Goal: Task Accomplishment & Management: Complete application form

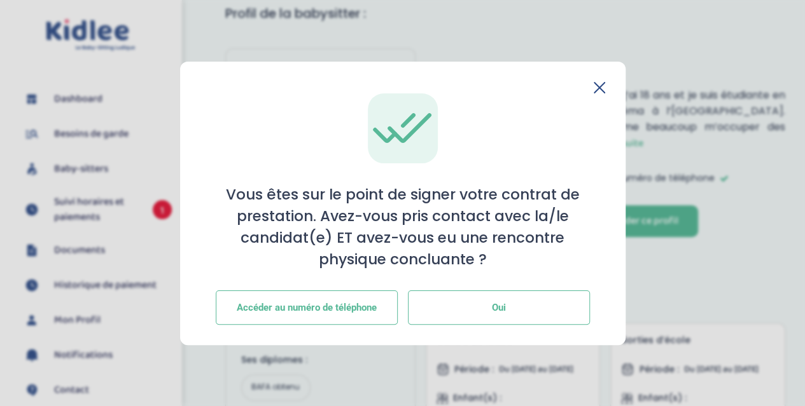
click at [474, 316] on button "Oui" at bounding box center [499, 308] width 182 height 34
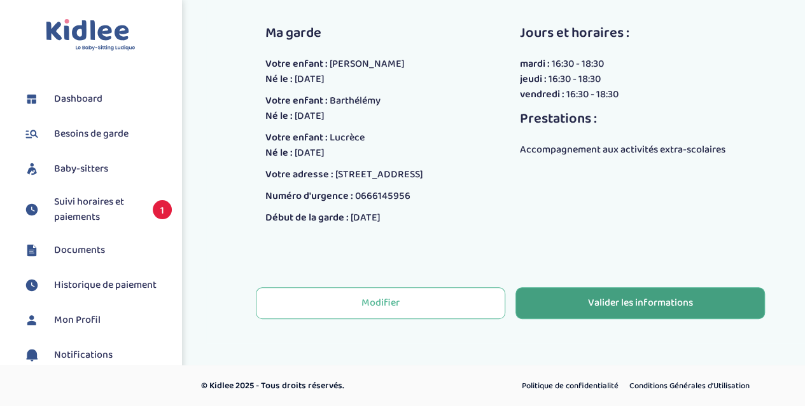
click at [639, 305] on div "Valider les informations" at bounding box center [640, 303] width 105 height 15
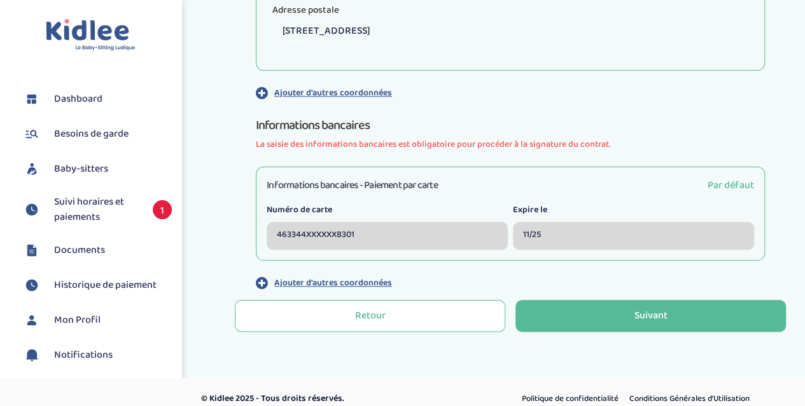
scroll to position [585, 0]
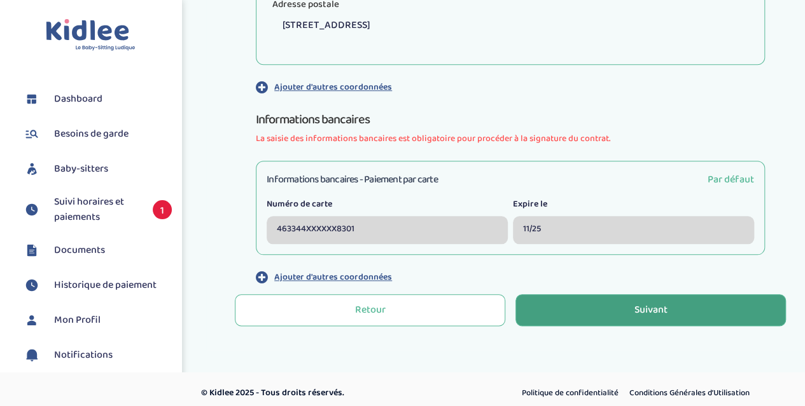
click at [654, 303] on div "Suivant" at bounding box center [650, 310] width 33 height 15
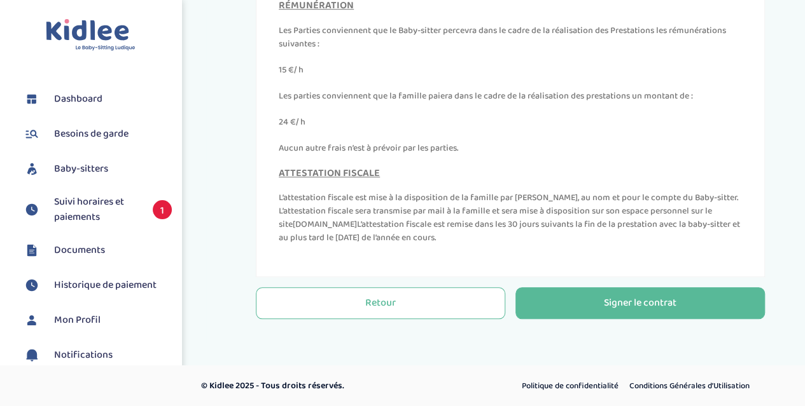
scroll to position [5787, 0]
click at [611, 406] on div "© Kidlee 2025 - Tous droits réservés. Politique de confidentialité Conditions G…" at bounding box center [466, 387] width 658 height 42
click at [625, 105] on div "RÉMUNÉRATION Les Parties conviennent que le Baby-sitter percevra dans le cadre …" at bounding box center [510, 77] width 463 height 155
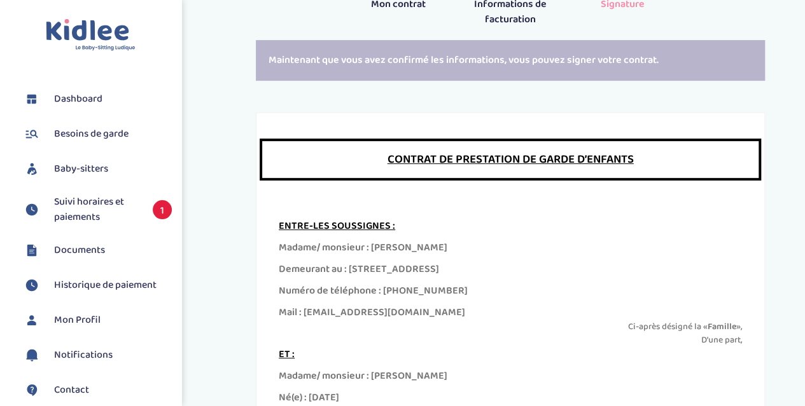
scroll to position [0, 0]
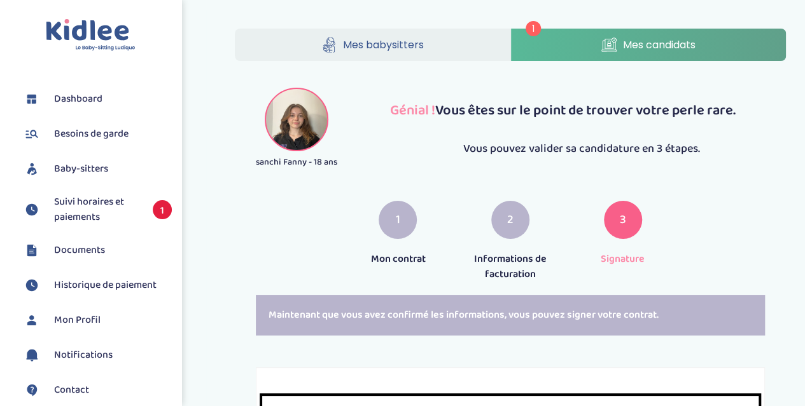
click at [403, 48] on span "Mes babysitters" at bounding box center [383, 45] width 81 height 16
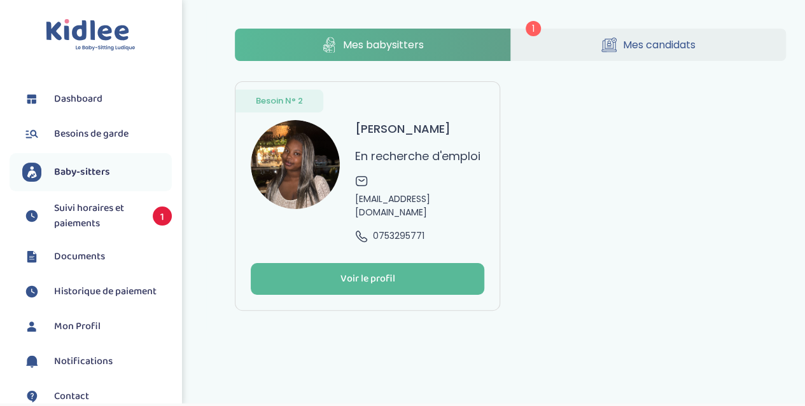
click at [605, 57] on link "Mes candidats" at bounding box center [648, 45] width 275 height 32
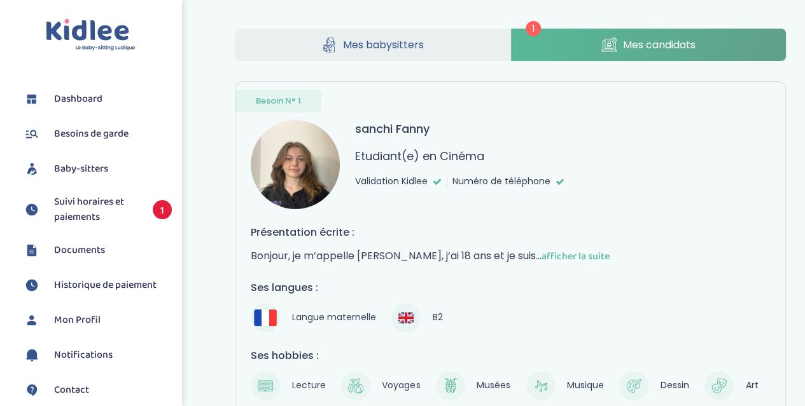
click at [553, 245] on div "Présentation écrite : Bonjour, je m’appelle Fanny, j’ai 18 ans et je suis... af…" at bounding box center [510, 245] width 519 height 40
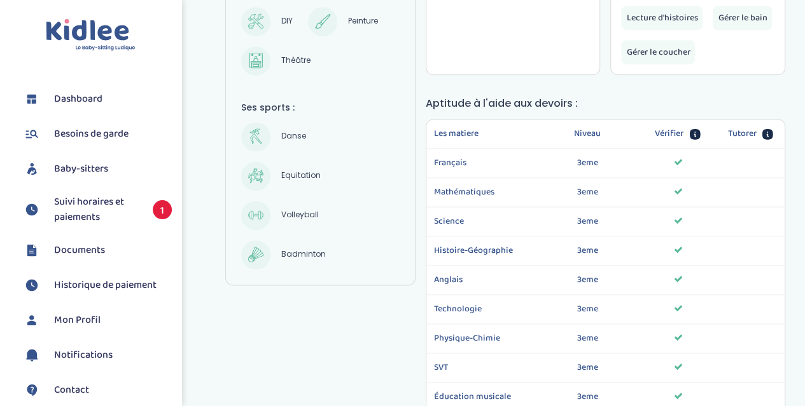
scroll to position [793, 0]
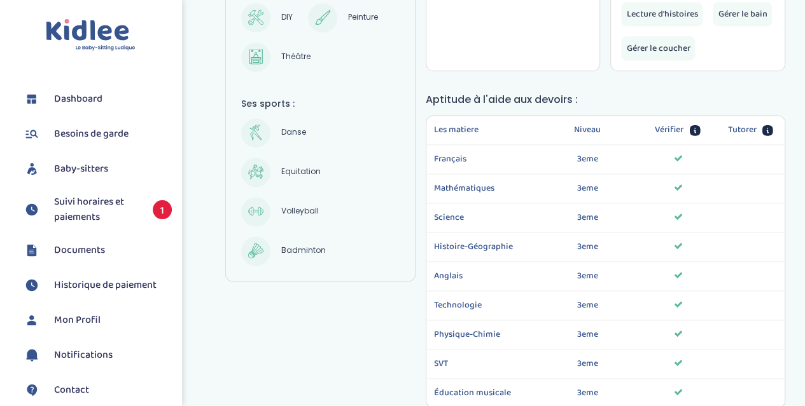
click at [354, 347] on div "sanchi Fanny - 18 ans Etudiant(e) en Cinéma Ses langues : Langue maternelle B2 …" at bounding box center [510, 75] width 570 height 1435
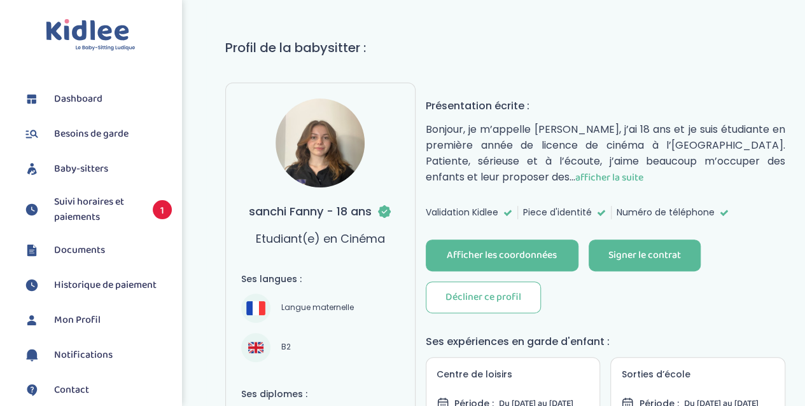
scroll to position [0, 0]
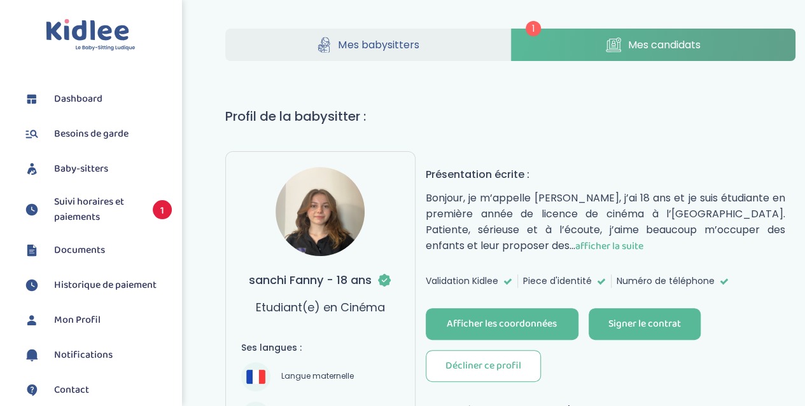
click at [628, 339] on div "Afficher les coordonnées Signer le contrat Décliner ce profil" at bounding box center [605, 346] width 359 height 74
click at [631, 326] on div "Signer le contrat" at bounding box center [644, 324] width 73 height 15
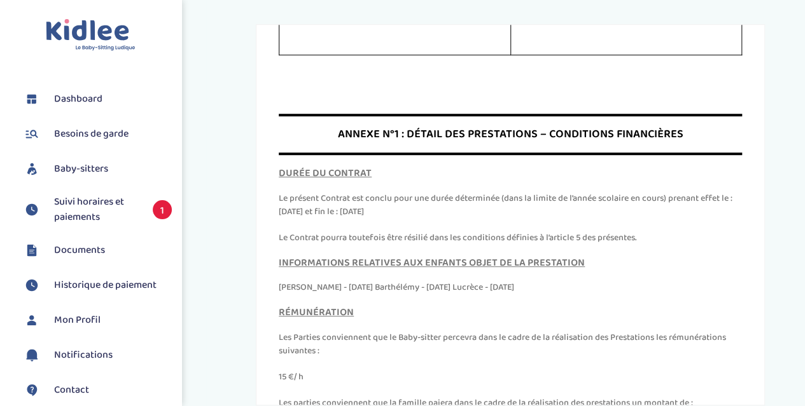
scroll to position [5511, 0]
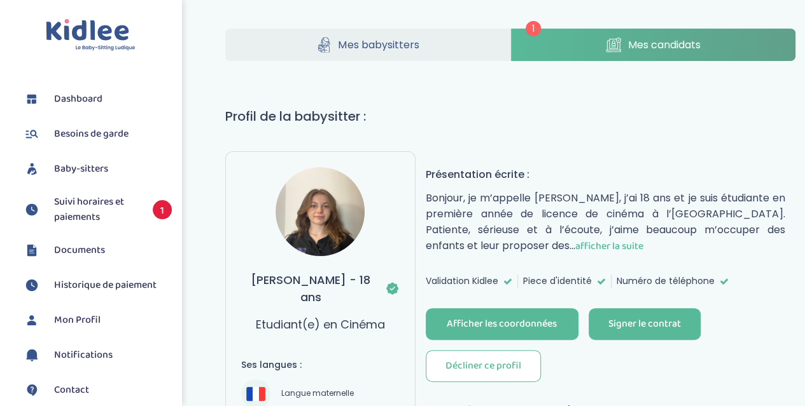
scroll to position [172, 0]
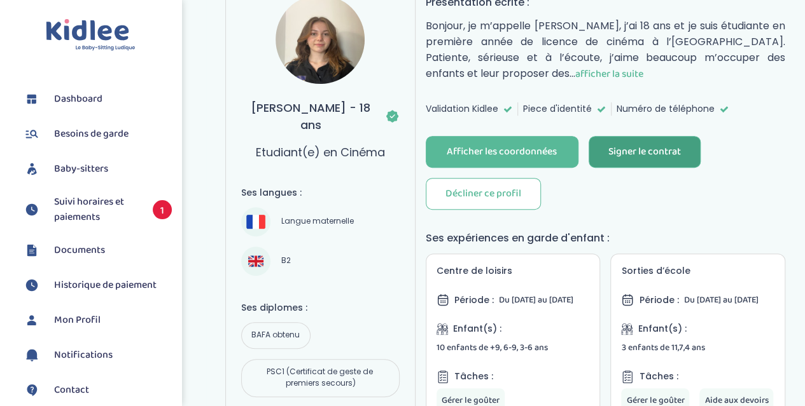
click at [651, 137] on button "Signer le contrat" at bounding box center [644, 152] width 112 height 32
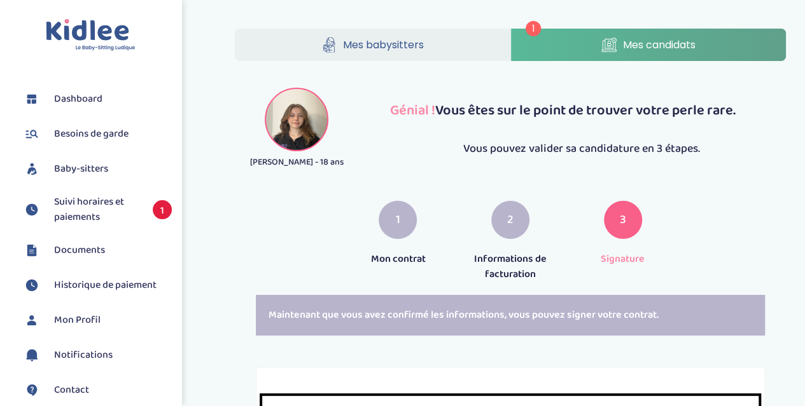
scroll to position [472, 0]
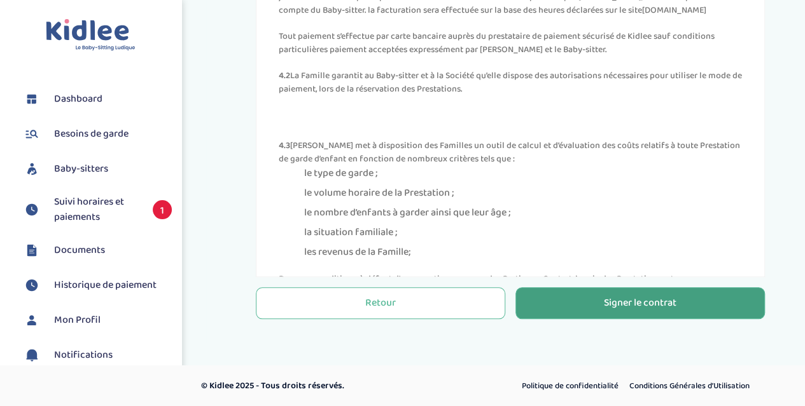
click at [638, 307] on div "Signer le contrat" at bounding box center [640, 303] width 73 height 15
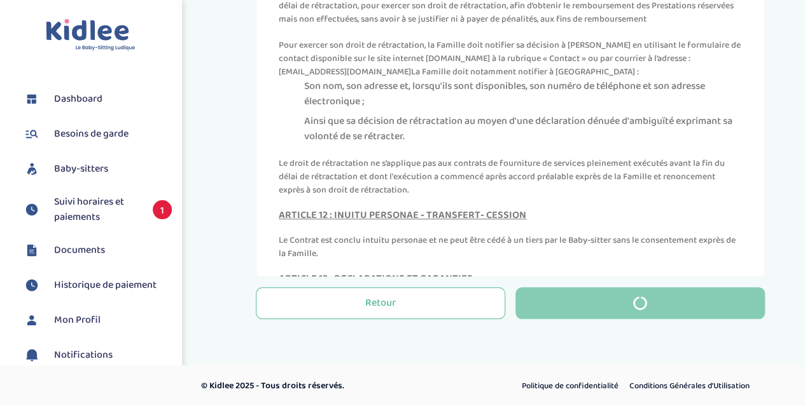
scroll to position [4499, 0]
